Goal: Find specific page/section

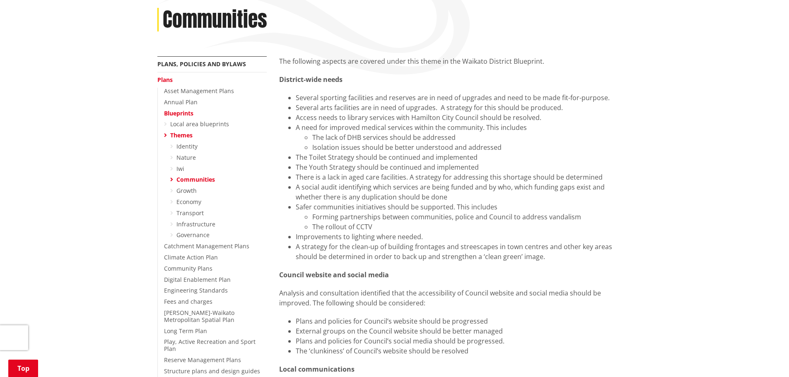
scroll to position [166, 0]
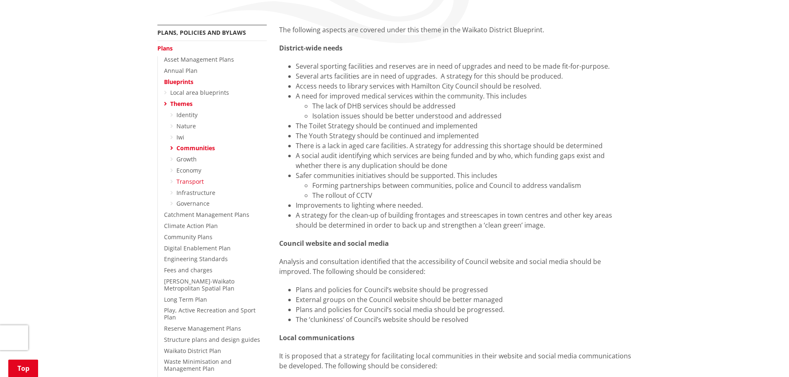
click at [198, 180] on link "Transport" at bounding box center [189, 182] width 27 height 8
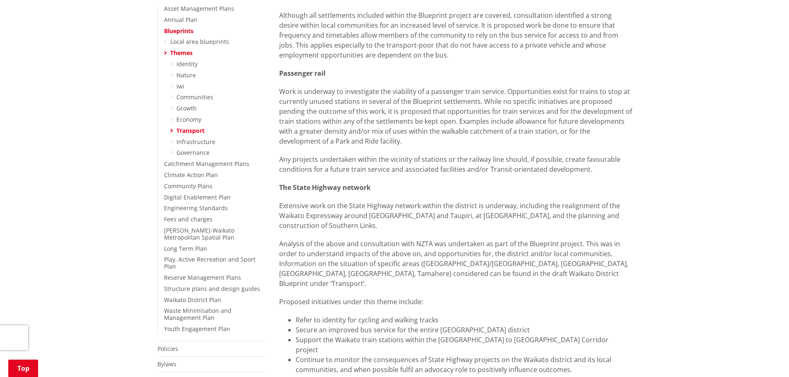
scroll to position [207, 0]
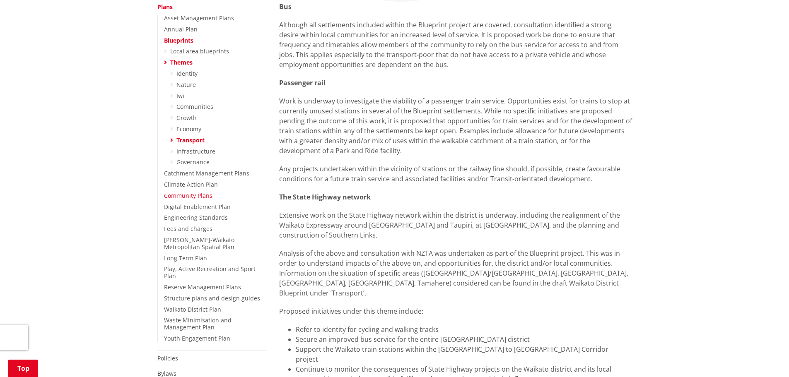
click at [195, 196] on link "Community Plans" at bounding box center [188, 196] width 48 height 8
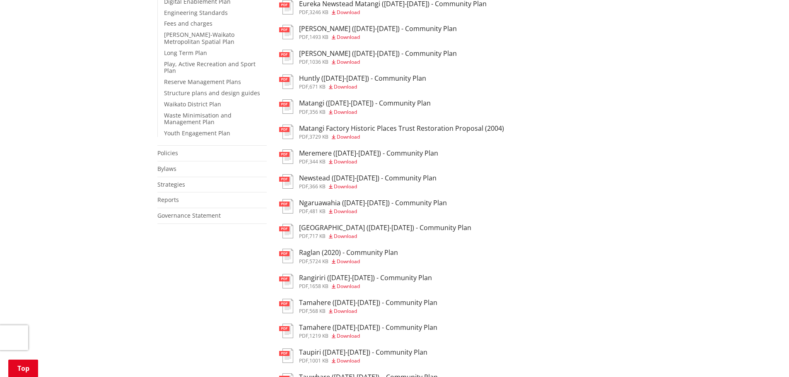
scroll to position [166, 0]
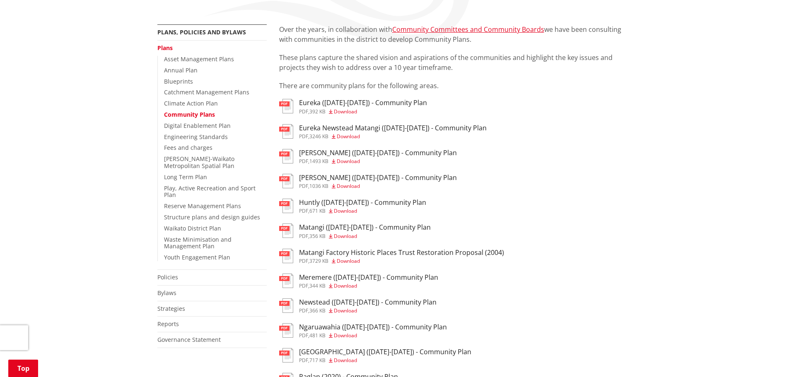
click at [383, 200] on h3 "Huntly ([DATE]-[DATE]) - Community Plan" at bounding box center [362, 203] width 127 height 8
